Goal: Task Accomplishment & Management: Manage account settings

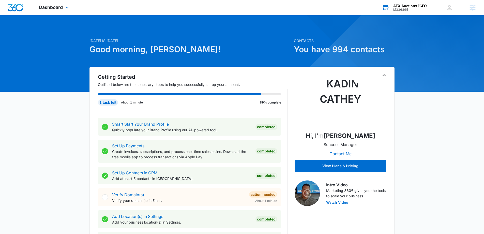
click at [405, 11] on div "M336895" at bounding box center [412, 10] width 37 height 4
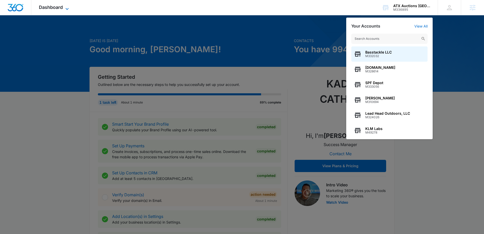
click at [65, 8] on icon at bounding box center [67, 9] width 6 height 6
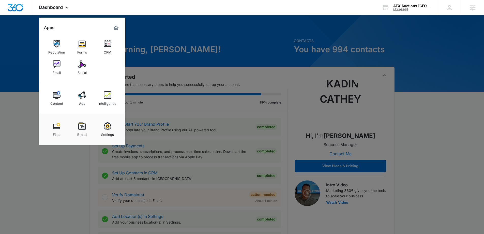
click at [108, 97] on img at bounding box center [108, 95] width 8 height 8
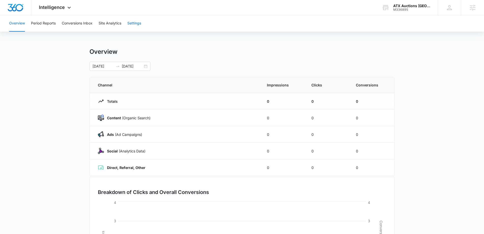
click at [133, 23] on button "Settings" at bounding box center [134, 23] width 14 height 16
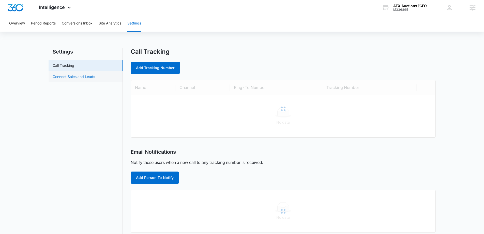
click at [84, 77] on link "Connect Sales and Leads" at bounding box center [74, 76] width 42 height 5
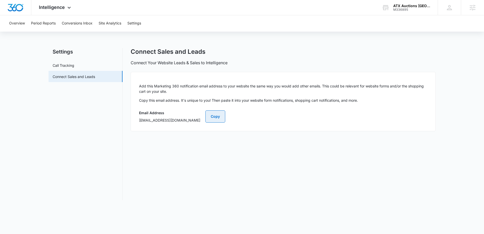
click at [225, 112] on button "Copy" at bounding box center [216, 116] width 20 height 12
click at [421, 9] on div "M336895" at bounding box center [412, 10] width 37 height 4
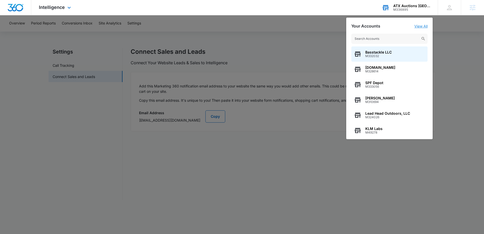
click at [421, 24] on link "View All" at bounding box center [421, 26] width 13 height 4
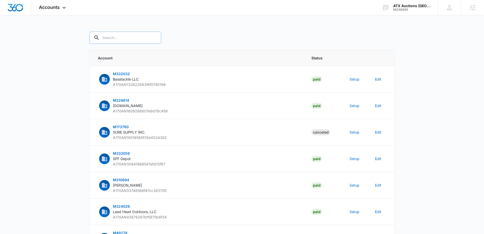
click at [127, 38] on input "text" at bounding box center [126, 38] width 72 height 12
paste input "M336895"
type input "M336895"
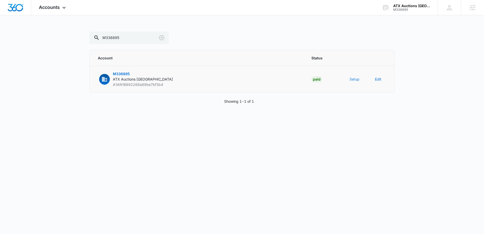
click at [356, 79] on button "Setup" at bounding box center [355, 78] width 10 height 5
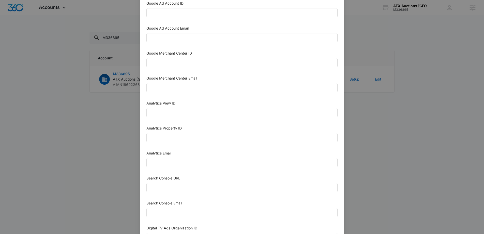
scroll to position [184, 0]
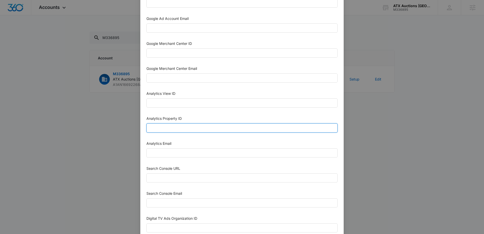
click at [170, 128] on input "Analytics Property ID" at bounding box center [242, 127] width 191 height 9
paste input "508453853"
type input "508453853"
click at [162, 158] on div "Analytics Email" at bounding box center [242, 149] width 191 height 19
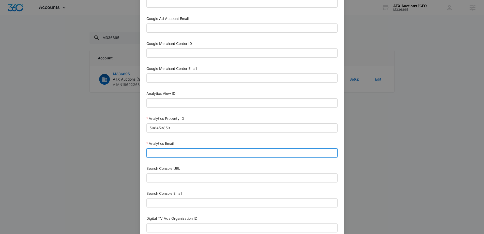
click at [163, 153] on input "Analytics Email" at bounding box center [242, 152] width 191 height 9
type input "m360+accounts1025@madwiremedia.com"
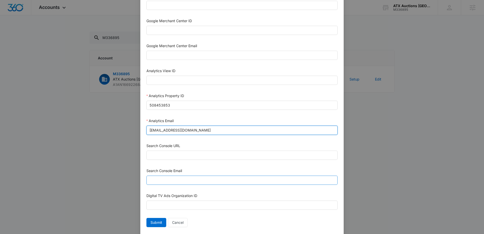
scroll to position [220, 0]
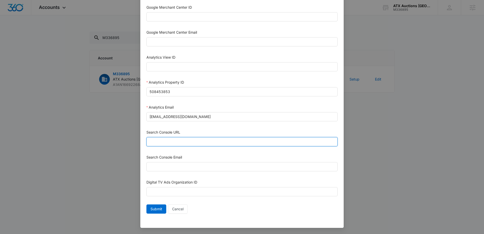
click at [192, 139] on input "Search Console URL" at bounding box center [242, 141] width 191 height 9
paste input "https://deepvaluedeals.com/"
type input "https://deepvaluedeals.com/"
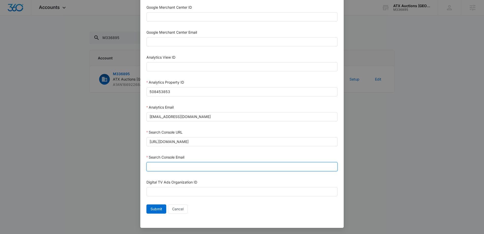
click at [175, 166] on input "Search Console Email" at bounding box center [242, 166] width 191 height 9
type input "M360+Accounts1025@madwiremedia.com"
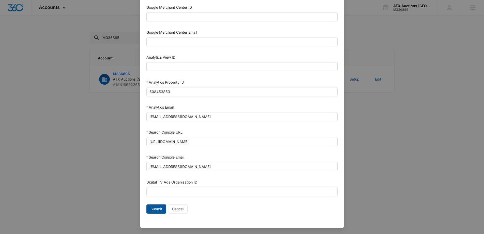
click at [153, 211] on span "Submit" at bounding box center [157, 209] width 12 height 6
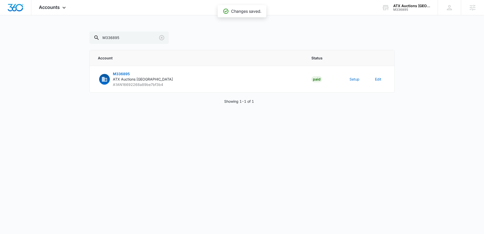
scroll to position [215, 0]
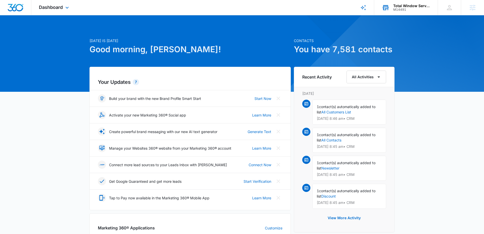
click at [419, 8] on div "M14491" at bounding box center [412, 10] width 37 height 4
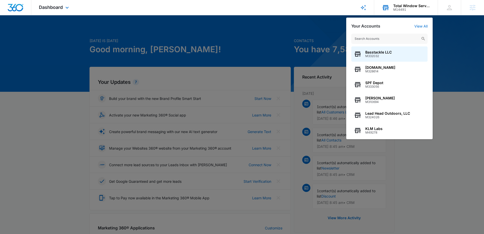
scroll to position [1, 0]
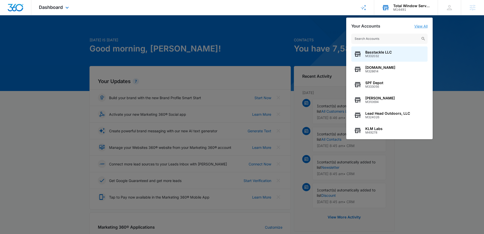
click at [423, 26] on link "View All" at bounding box center [421, 26] width 13 height 4
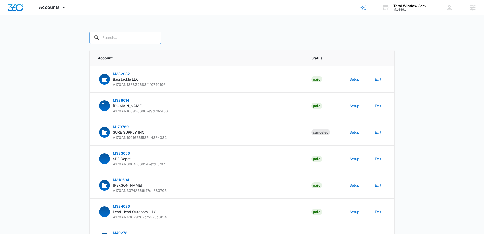
drag, startPoint x: 117, startPoint y: 37, endPoint x: 120, endPoint y: 37, distance: 2.6
click at [117, 37] on input "text" at bounding box center [126, 38] width 72 height 12
paste input "M14491"
type input "M14491"
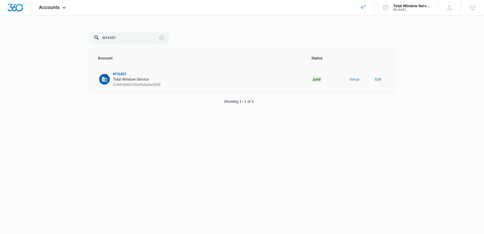
click at [354, 79] on button "Setup" at bounding box center [355, 78] width 10 height 5
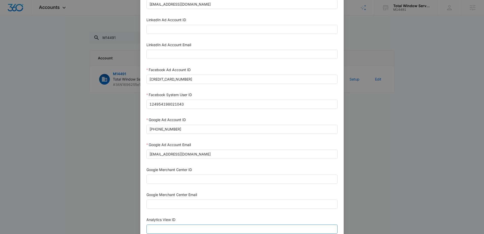
scroll to position [59, 0]
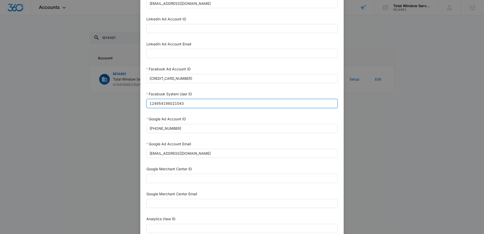
click at [167, 101] on input "124954198021043" at bounding box center [242, 103] width 191 height 9
click at [168, 101] on input "124954198021043" at bounding box center [242, 103] width 191 height 9
paste input "023954259108897"
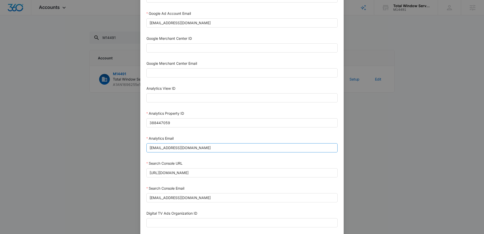
scroll to position [220, 0]
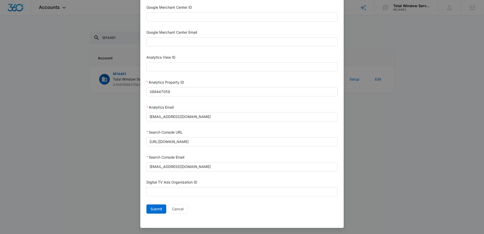
type input "1023954259108897"
click at [153, 207] on span "Submit" at bounding box center [157, 209] width 12 height 6
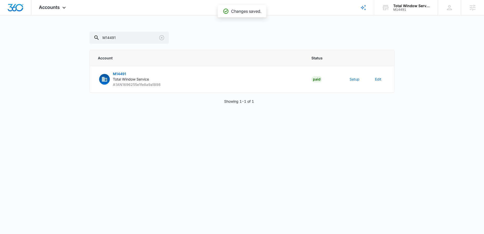
scroll to position [215, 0]
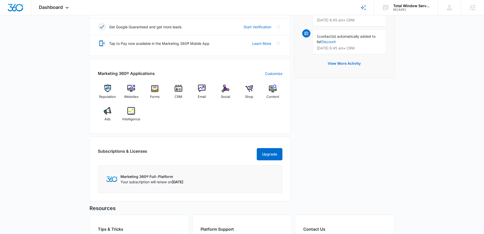
scroll to position [155, 0]
click at [135, 110] on div "Intelligence" at bounding box center [132, 115] width 20 height 18
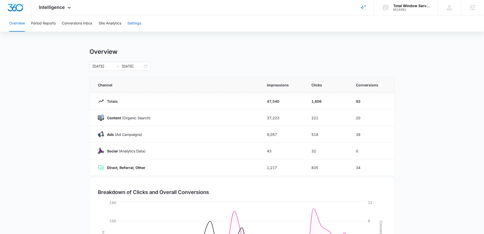
click at [136, 26] on button "Settings" at bounding box center [134, 23] width 14 height 16
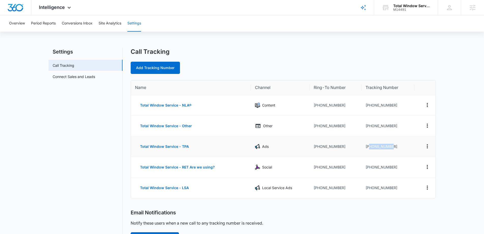
drag, startPoint x: 395, startPoint y: 147, endPoint x: 369, endPoint y: 147, distance: 25.7
click at [369, 147] on td "+13473432486" at bounding box center [388, 146] width 53 height 21
copy td "3473432486"
click at [86, 74] on link "Connect Sales and Leads" at bounding box center [74, 76] width 42 height 5
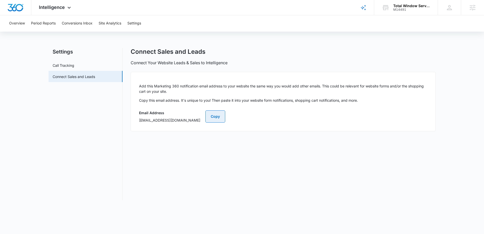
click at [225, 119] on button "Copy" at bounding box center [216, 116] width 20 height 12
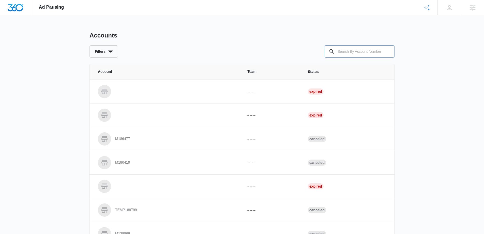
drag, startPoint x: 368, startPoint y: 52, endPoint x: 365, endPoint y: 51, distance: 3.5
click at [368, 52] on input "text" at bounding box center [360, 51] width 70 height 12
paste input "M14491"
type input "M14491"
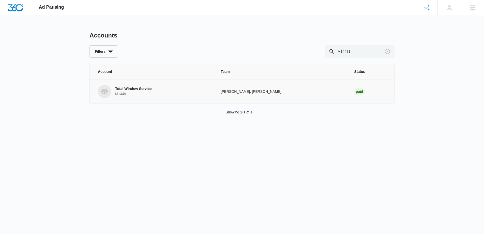
click at [141, 82] on td "Total Window Service M14491" at bounding box center [152, 91] width 125 height 24
click at [139, 89] on p "Total Window Service" at bounding box center [133, 88] width 37 height 5
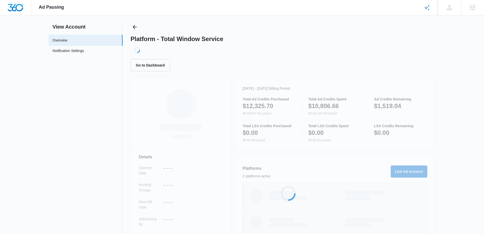
scroll to position [76, 0]
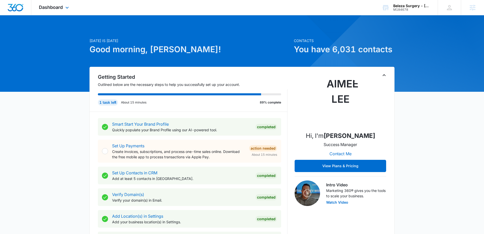
click at [65, 5] on div "Dashboard Apps Reputation Websites Forms CRM Email Social Content Ads Intellige…" at bounding box center [54, 7] width 47 height 15
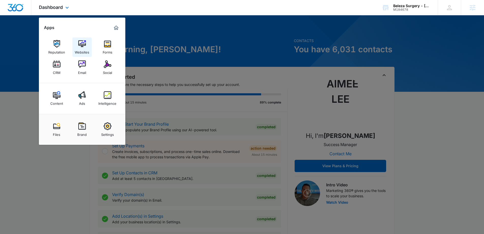
click at [82, 40] on img at bounding box center [82, 44] width 8 height 8
